Goal: Task Accomplishment & Management: Use online tool/utility

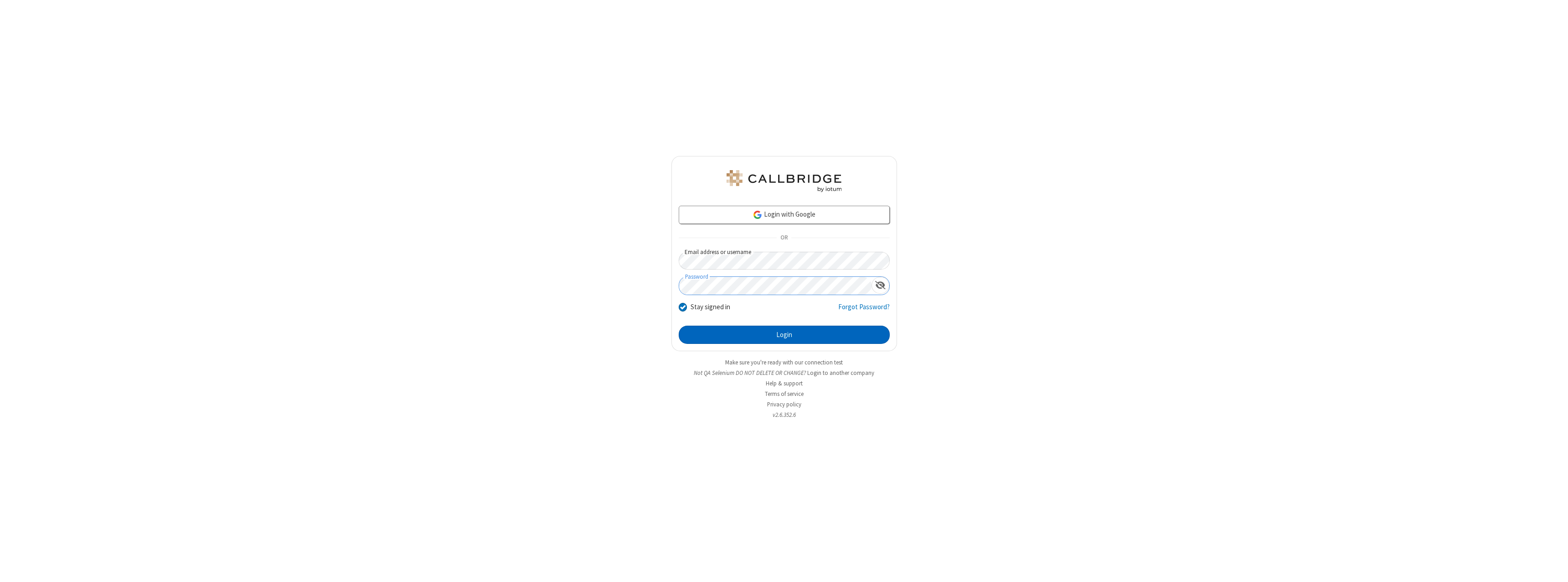
click at [784, 335] on button "Login" at bounding box center [784, 335] width 211 height 18
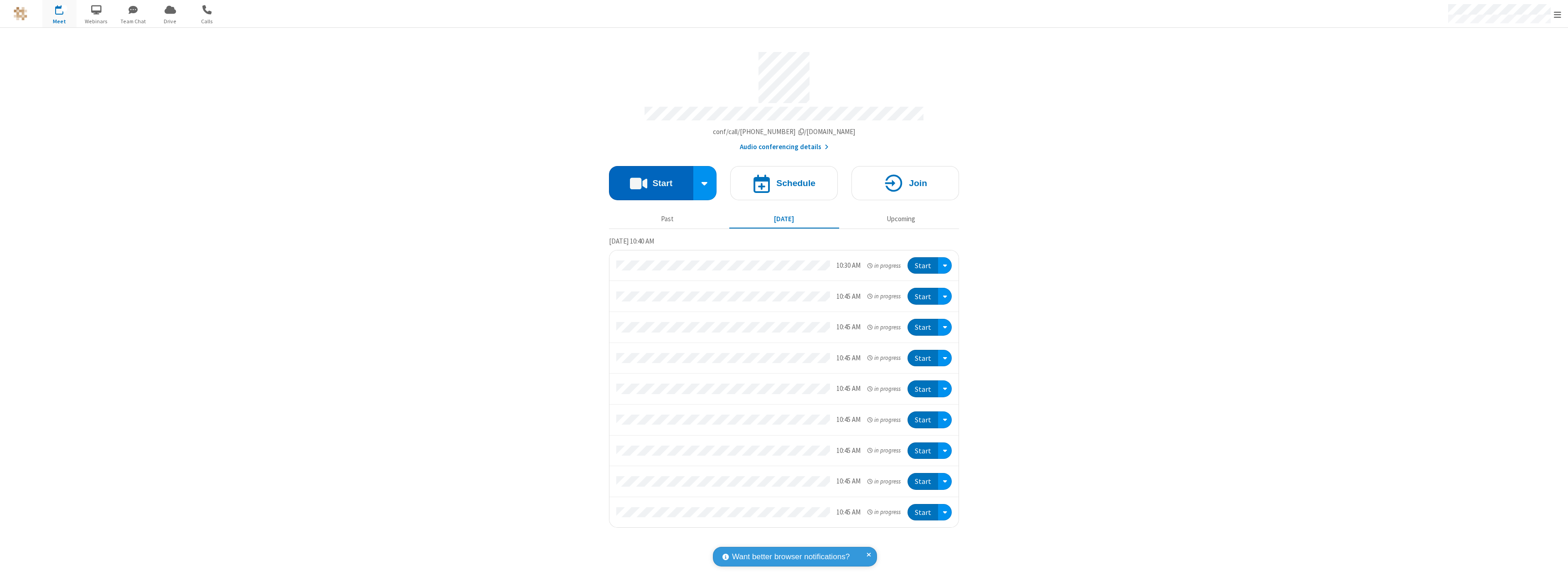
click at [651, 179] on button "Start" at bounding box center [651, 183] width 85 height 34
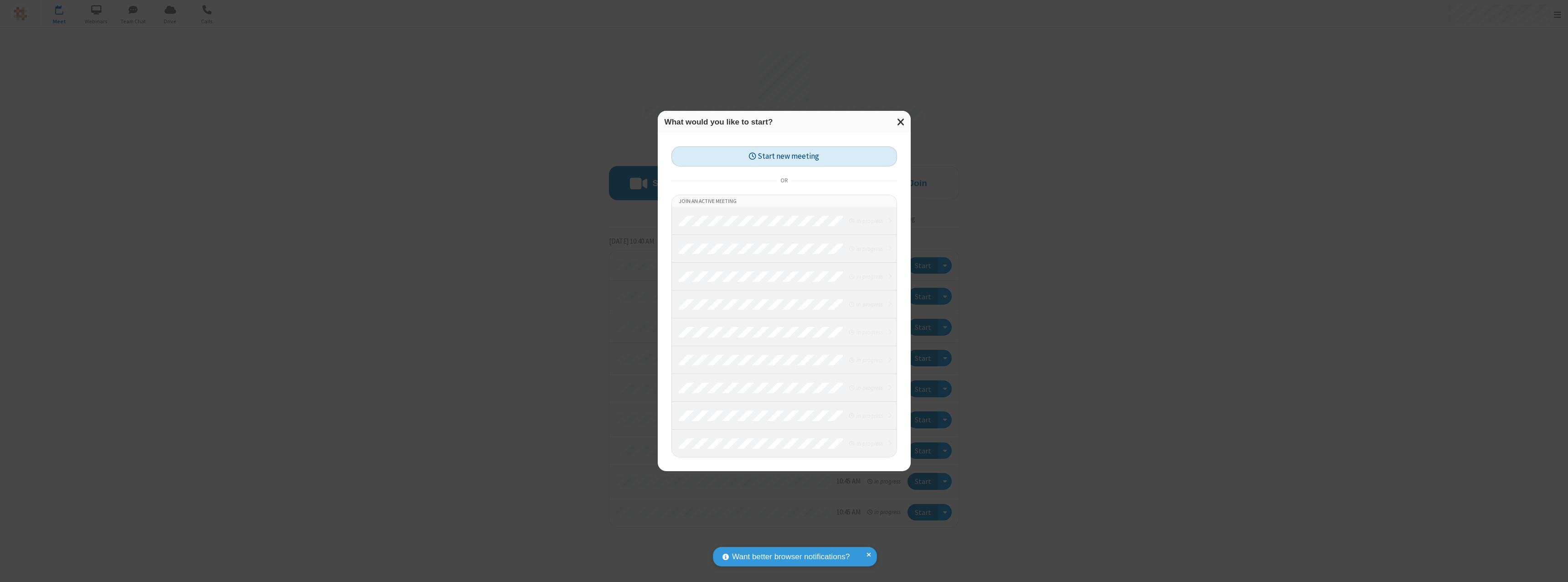
click at [784, 156] on button "Start new meeting" at bounding box center [784, 156] width 226 height 21
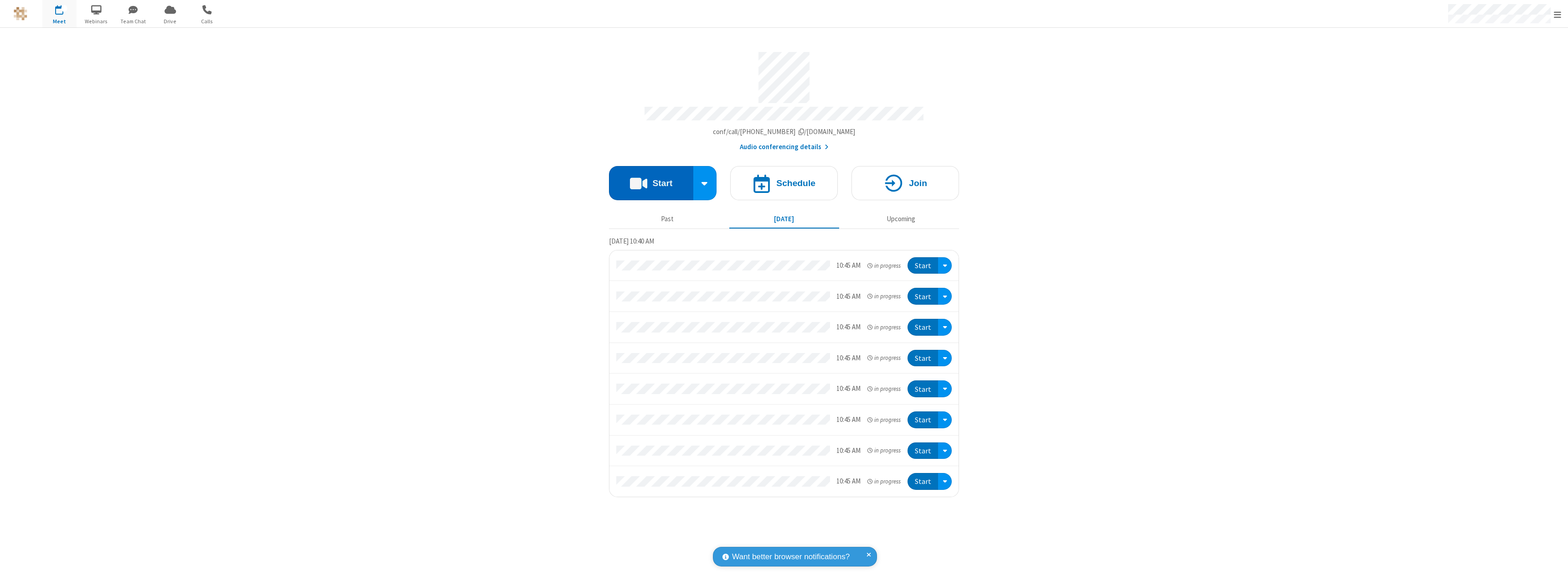
click at [651, 179] on button "Start" at bounding box center [651, 183] width 85 height 34
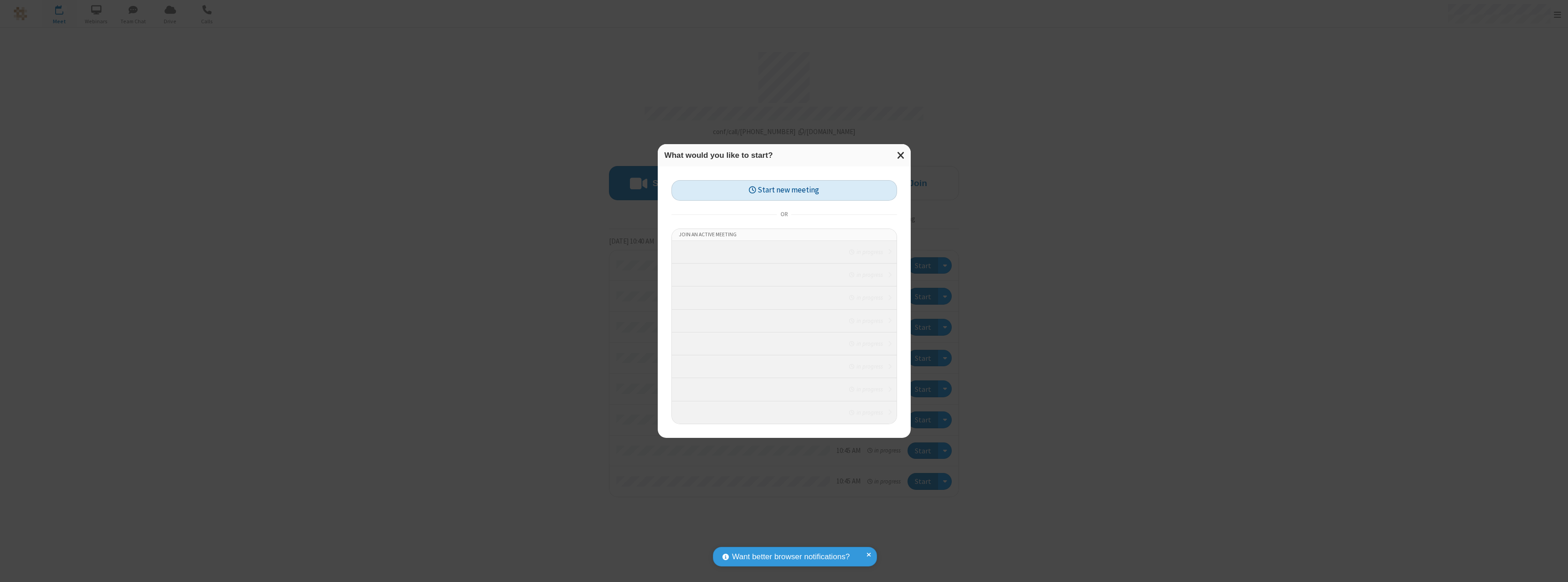
click at [784, 180] on button "Start new meeting" at bounding box center [784, 191] width 226 height 21
